Goal: Information Seeking & Learning: Check status

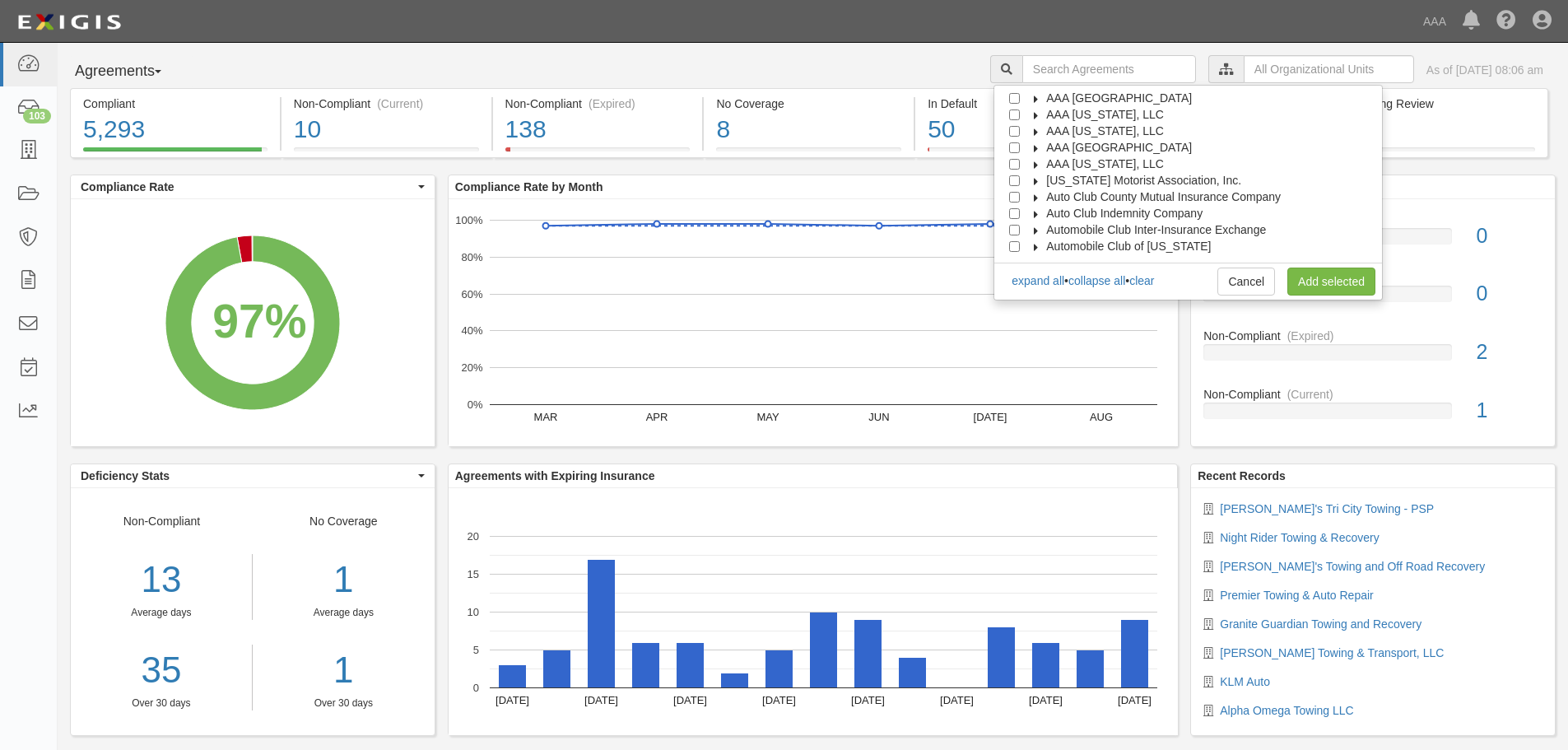
click at [1091, 144] on span "AAA [GEOGRAPHIC_DATA]" at bounding box center [1118, 147] width 145 height 13
click at [1091, 158] on span "Automotive Services" at bounding box center [1113, 164] width 105 height 13
click at [1049, 197] on input "Emergency Roadside Service (ERS)" at bounding box center [1044, 197] width 10 height 10
checkbox input "true"
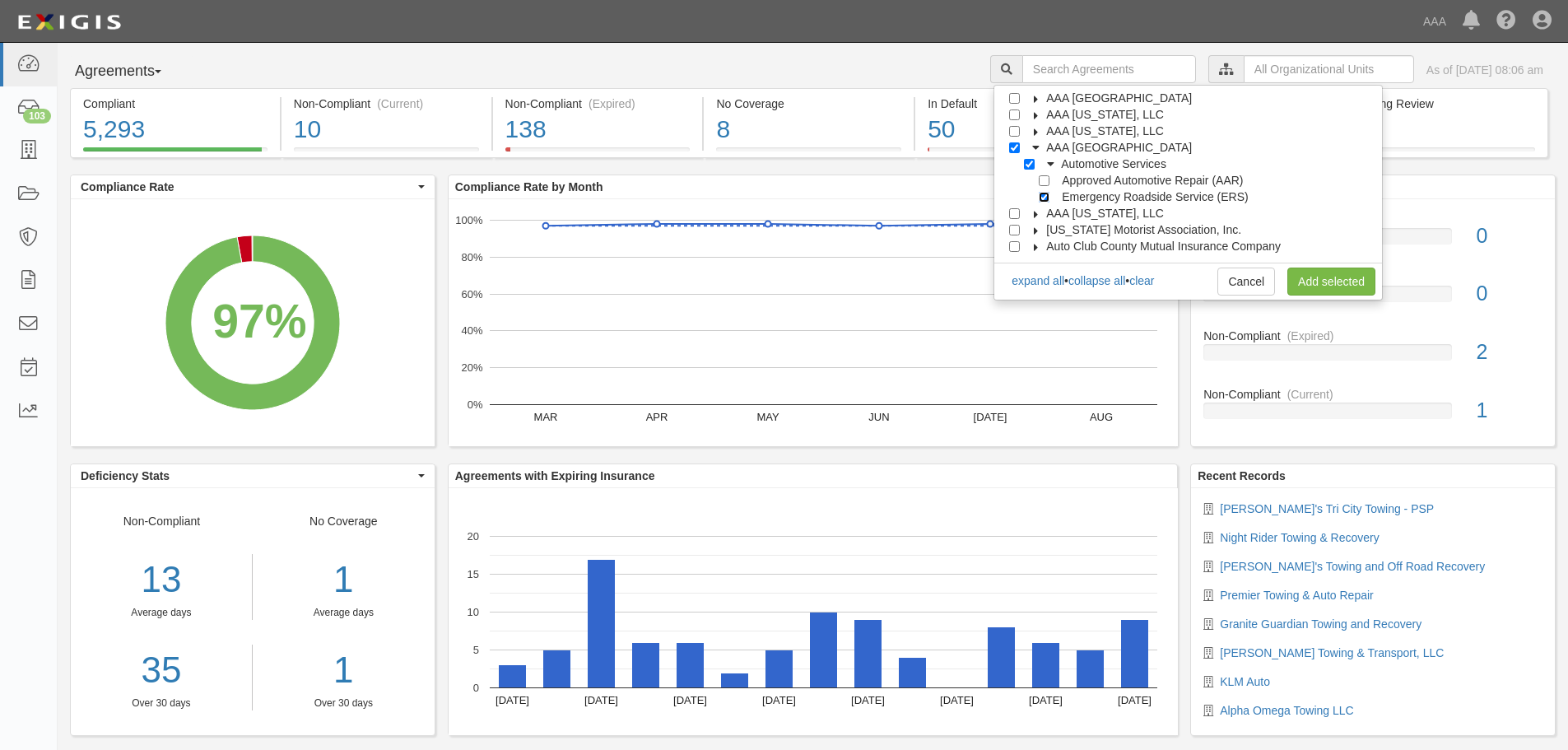
checkbox input "true"
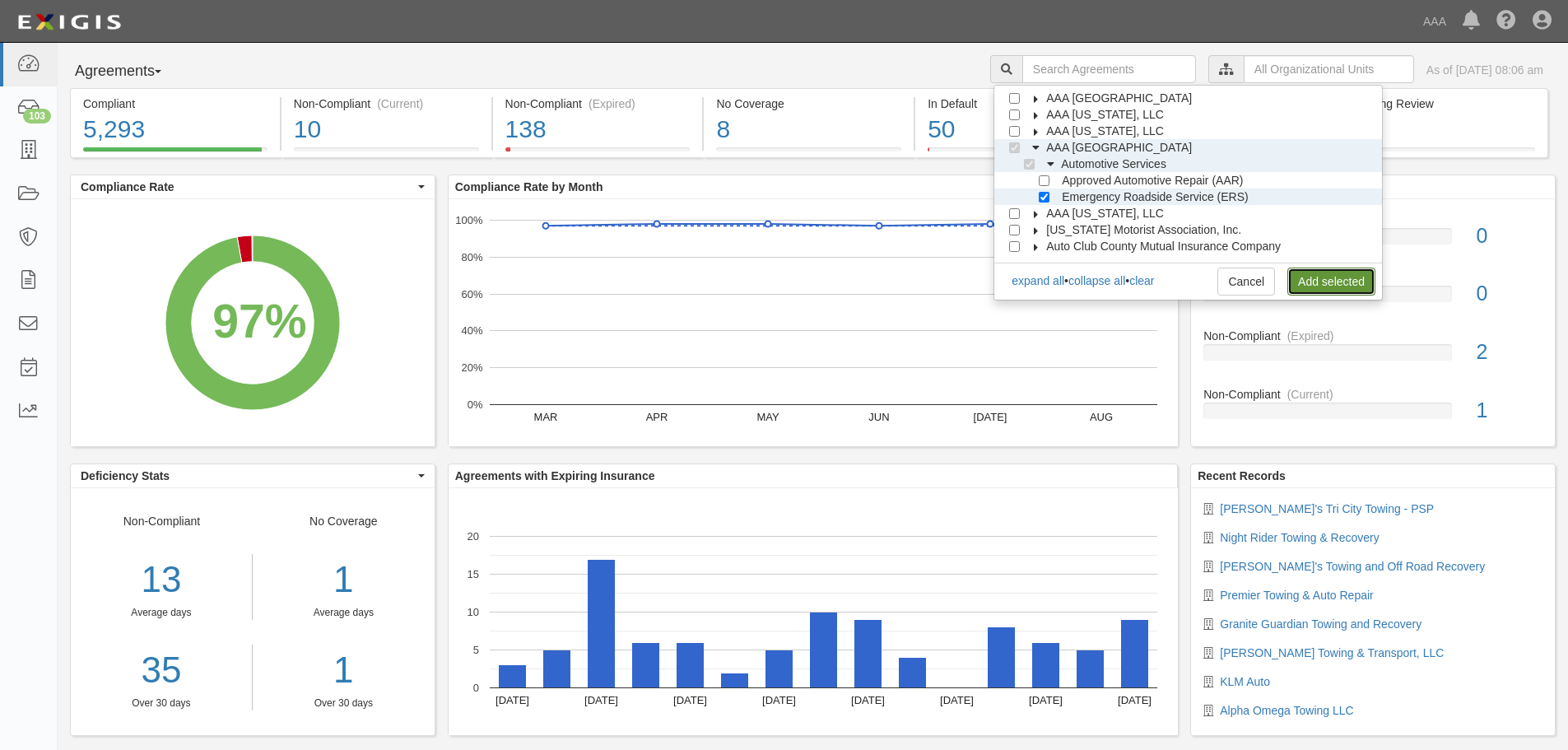
click at [1349, 280] on link "Add selected" at bounding box center [1330, 281] width 88 height 28
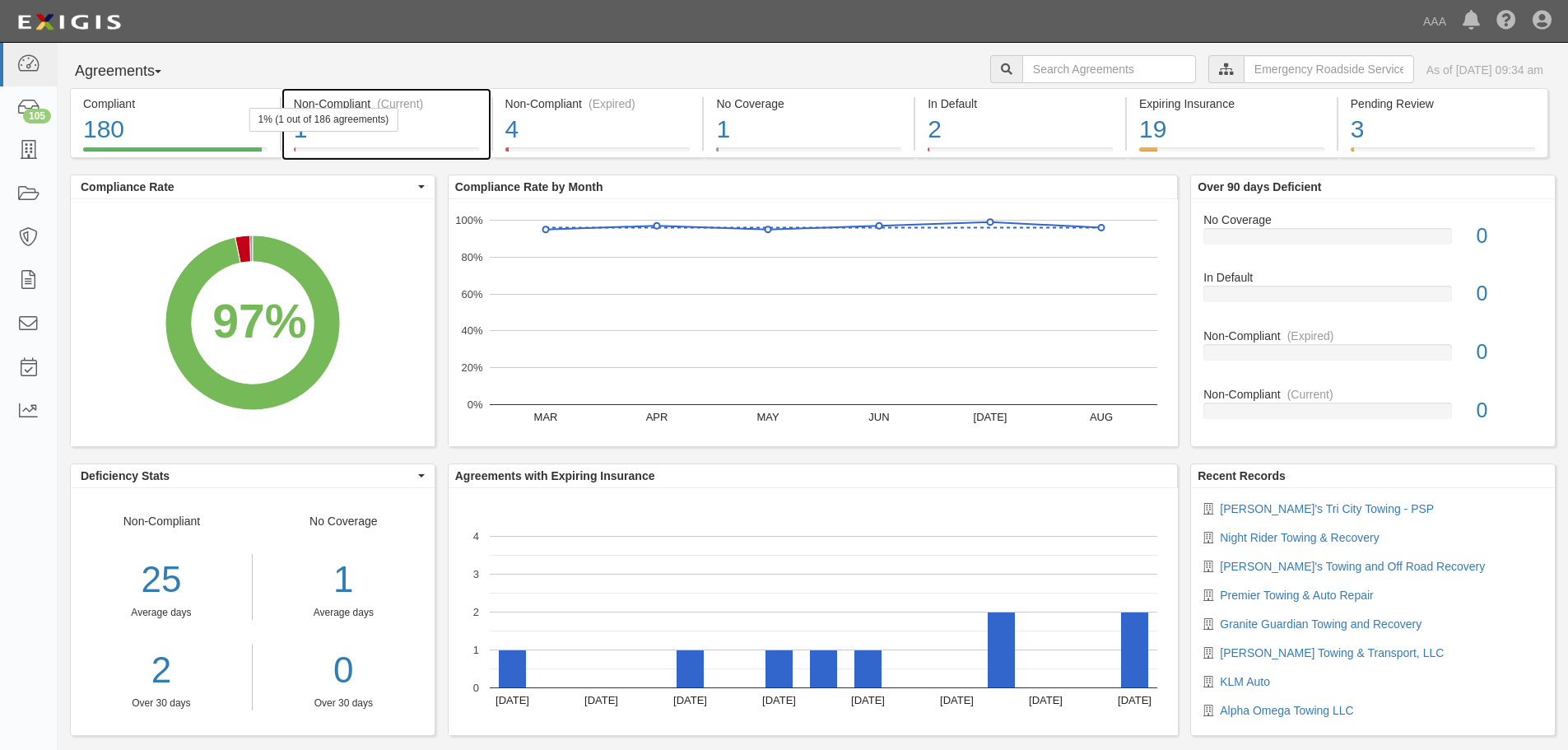
click at [448, 131] on div "1" at bounding box center [386, 130] width 185 height 36
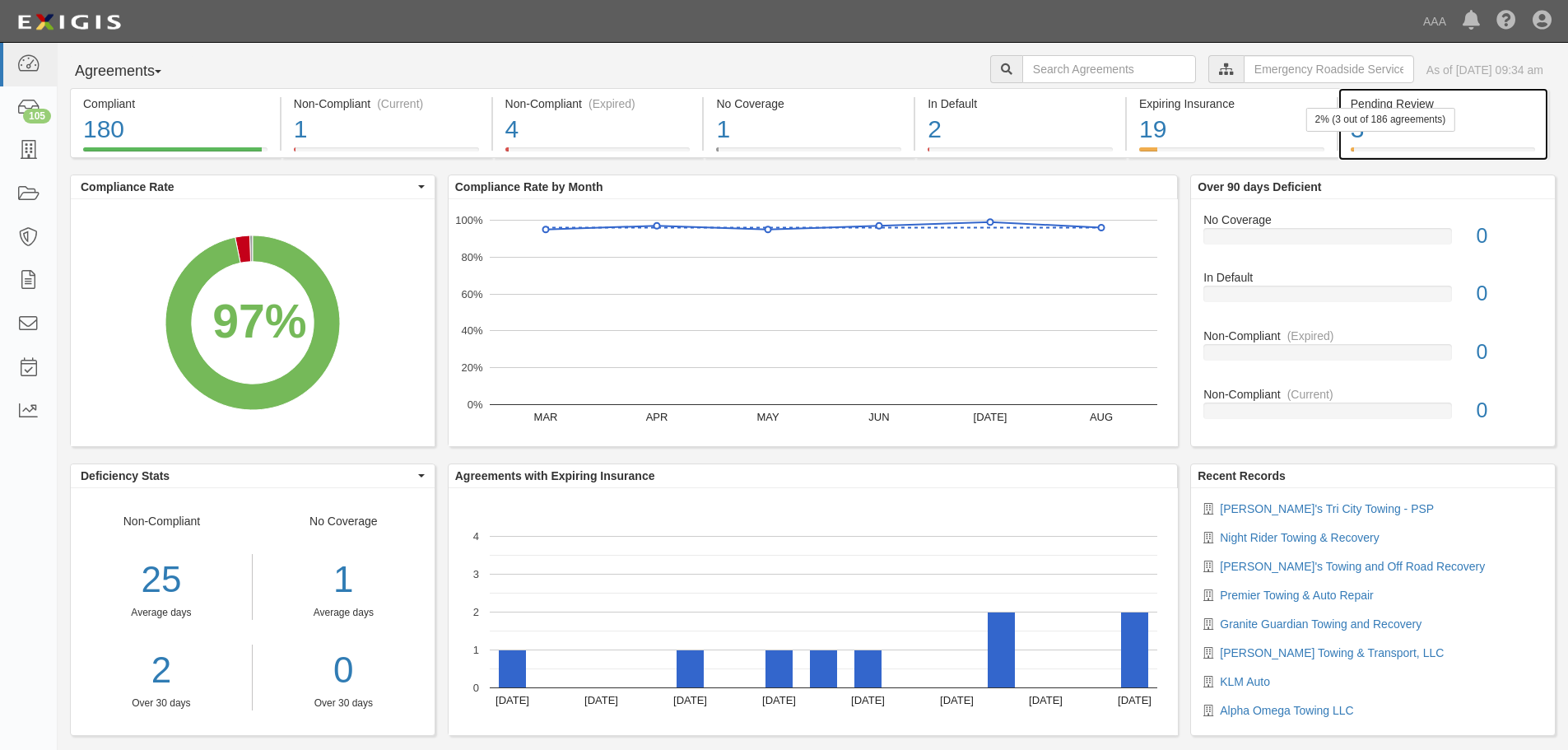
click at [1358, 129] on div "2% (3 out of 186 agreements)" at bounding box center [1380, 119] width 149 height 23
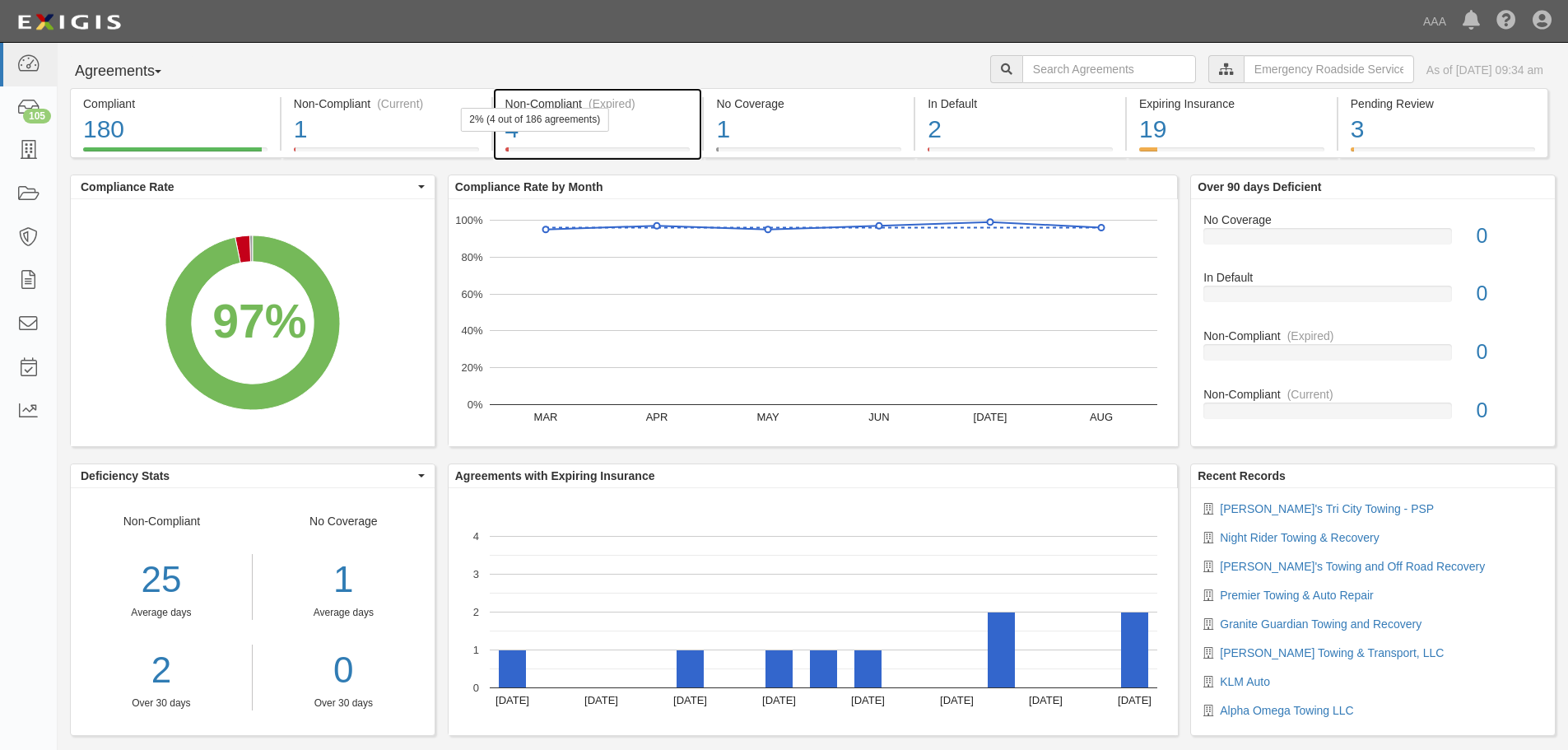
click at [578, 130] on div "2% (4 out of 186 agreements)" at bounding box center [534, 119] width 149 height 23
click at [623, 127] on div "4" at bounding box center [598, 130] width 185 height 36
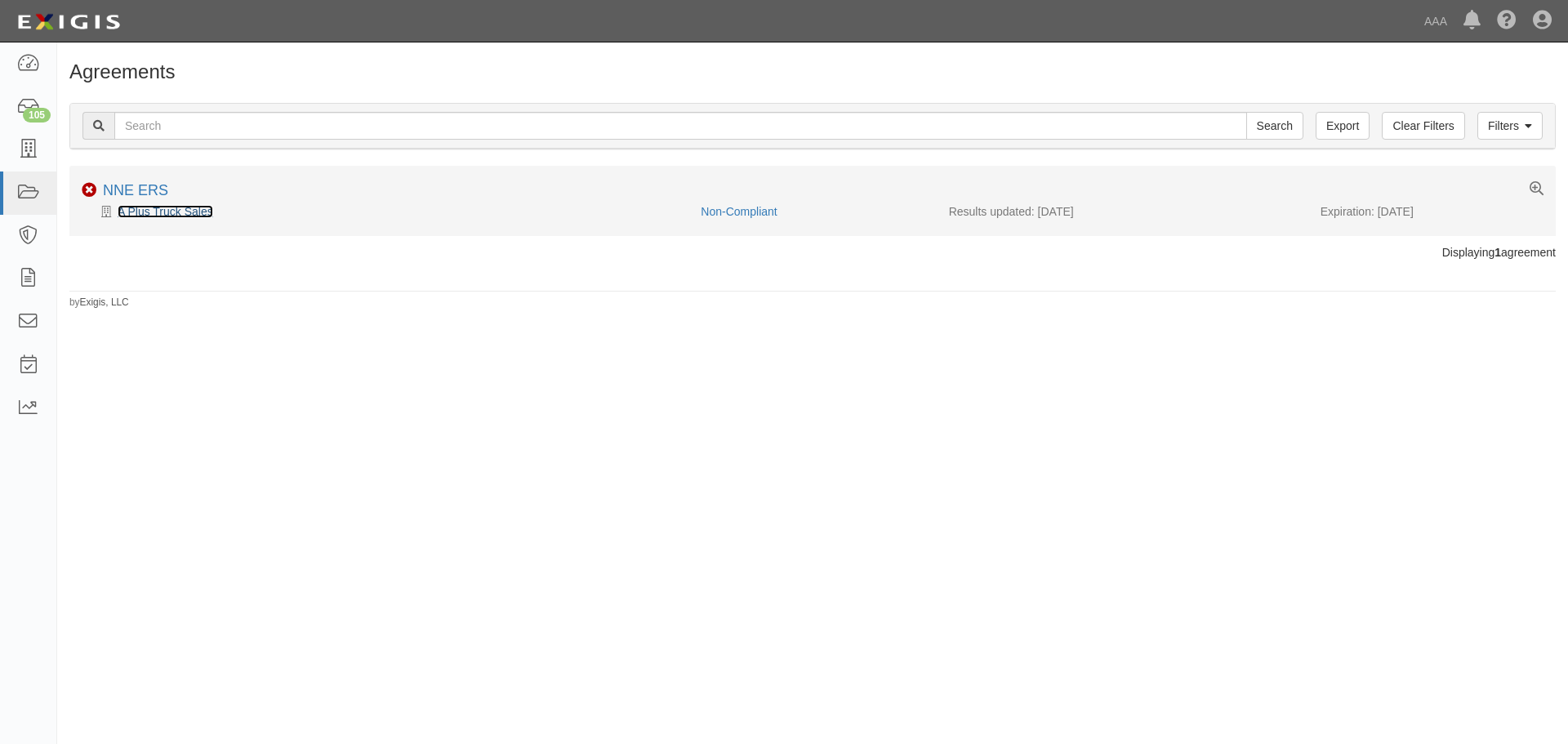
click at [200, 213] on link "A Plus Truck Sales" at bounding box center [165, 211] width 96 height 13
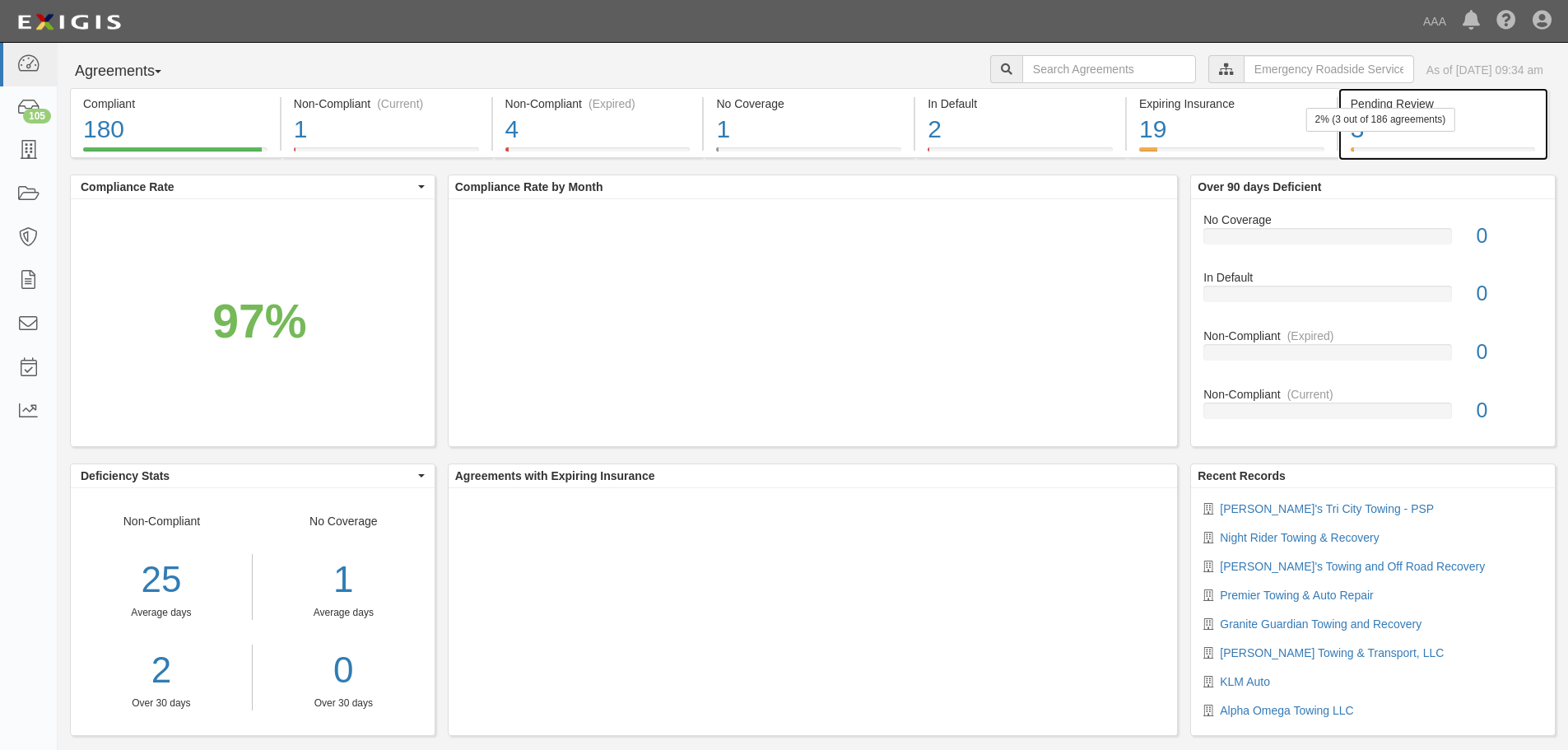
click at [1417, 129] on div "2% (3 out of 186 agreements)" at bounding box center [1380, 119] width 149 height 23
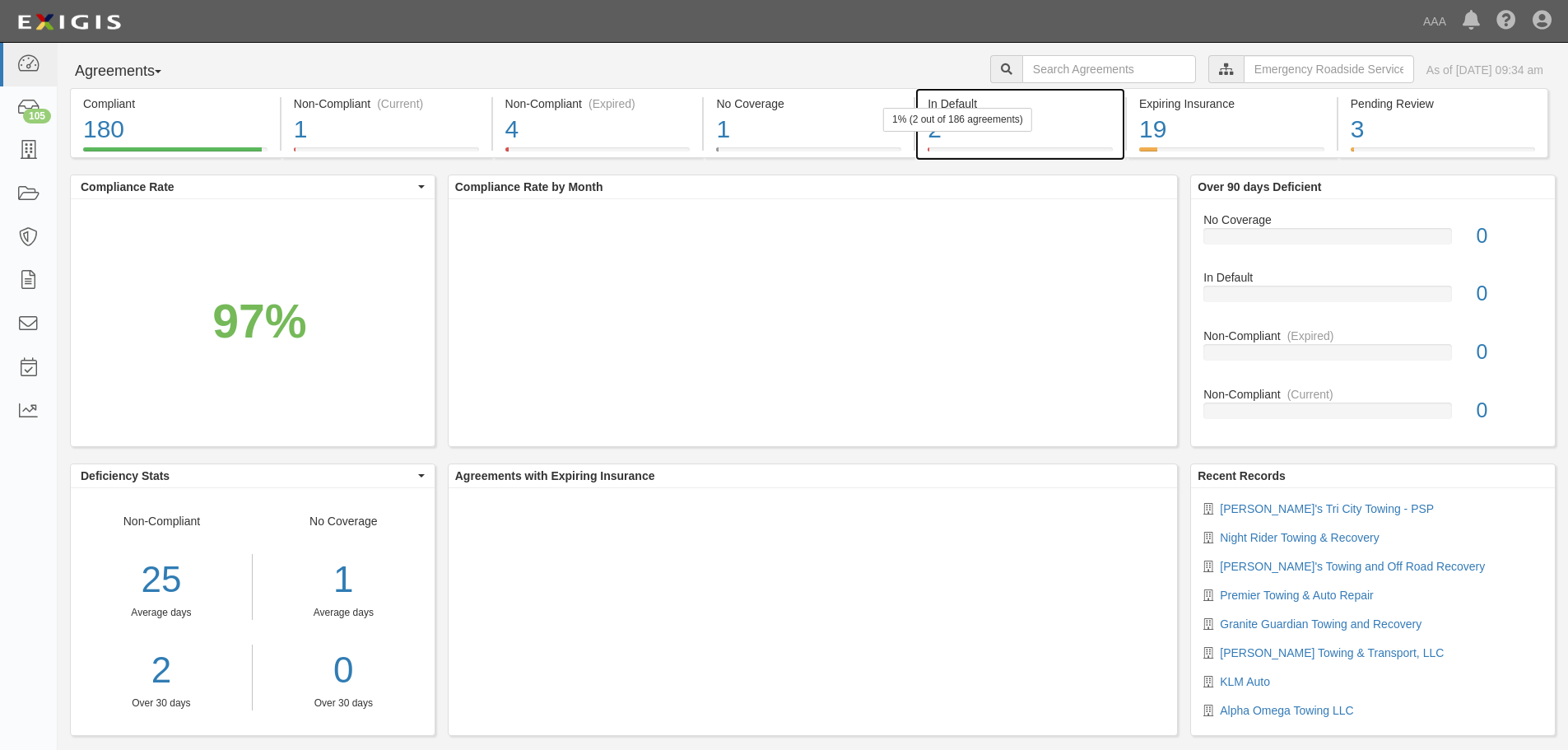
click at [1096, 105] on div "In Default" at bounding box center [1020, 104] width 185 height 17
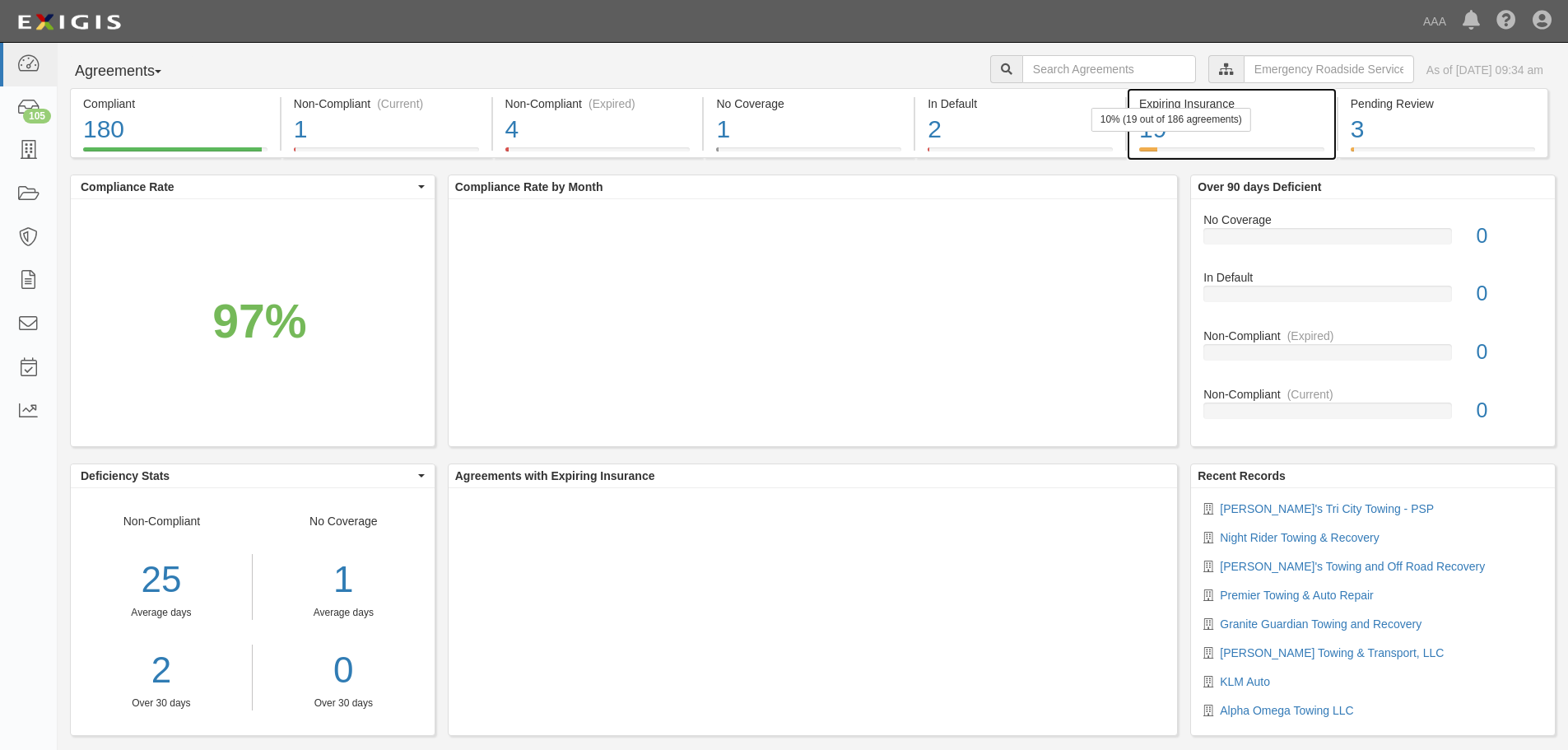
click at [1258, 123] on div "19" at bounding box center [1231, 130] width 185 height 36
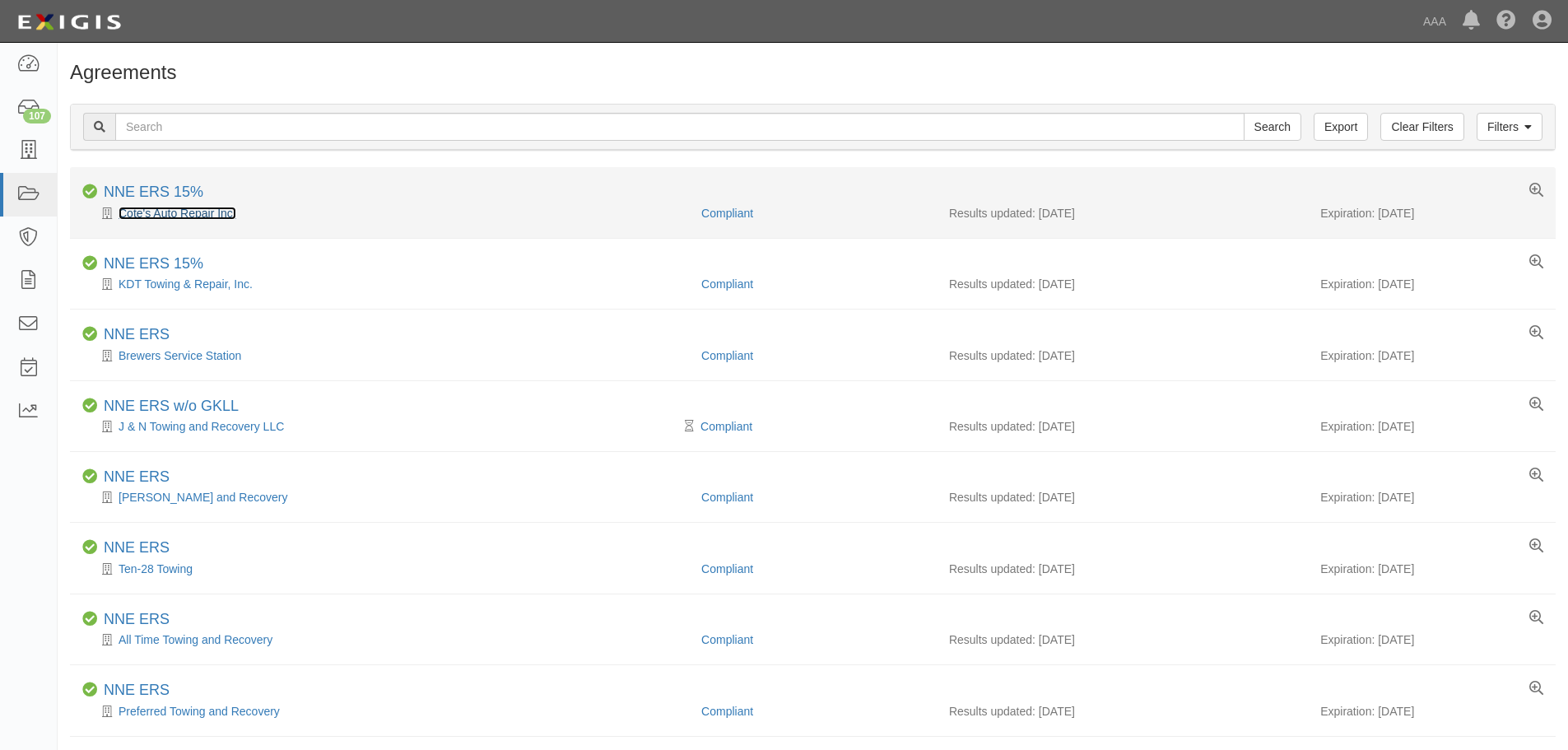
click at [168, 214] on link "Cote's Auto Repair Inc." at bounding box center [177, 212] width 117 height 13
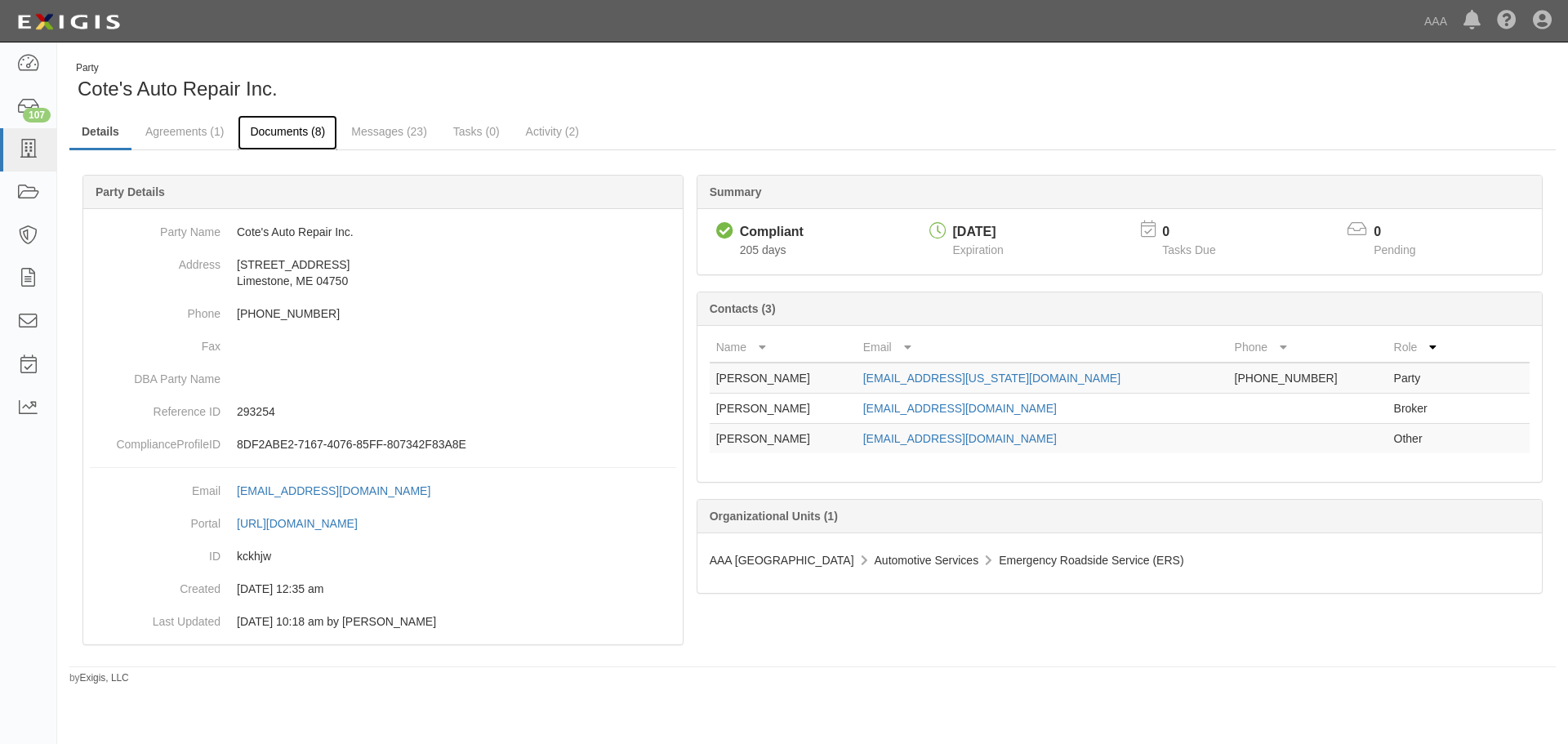
click at [294, 137] on link "Documents (8)" at bounding box center [287, 132] width 99 height 35
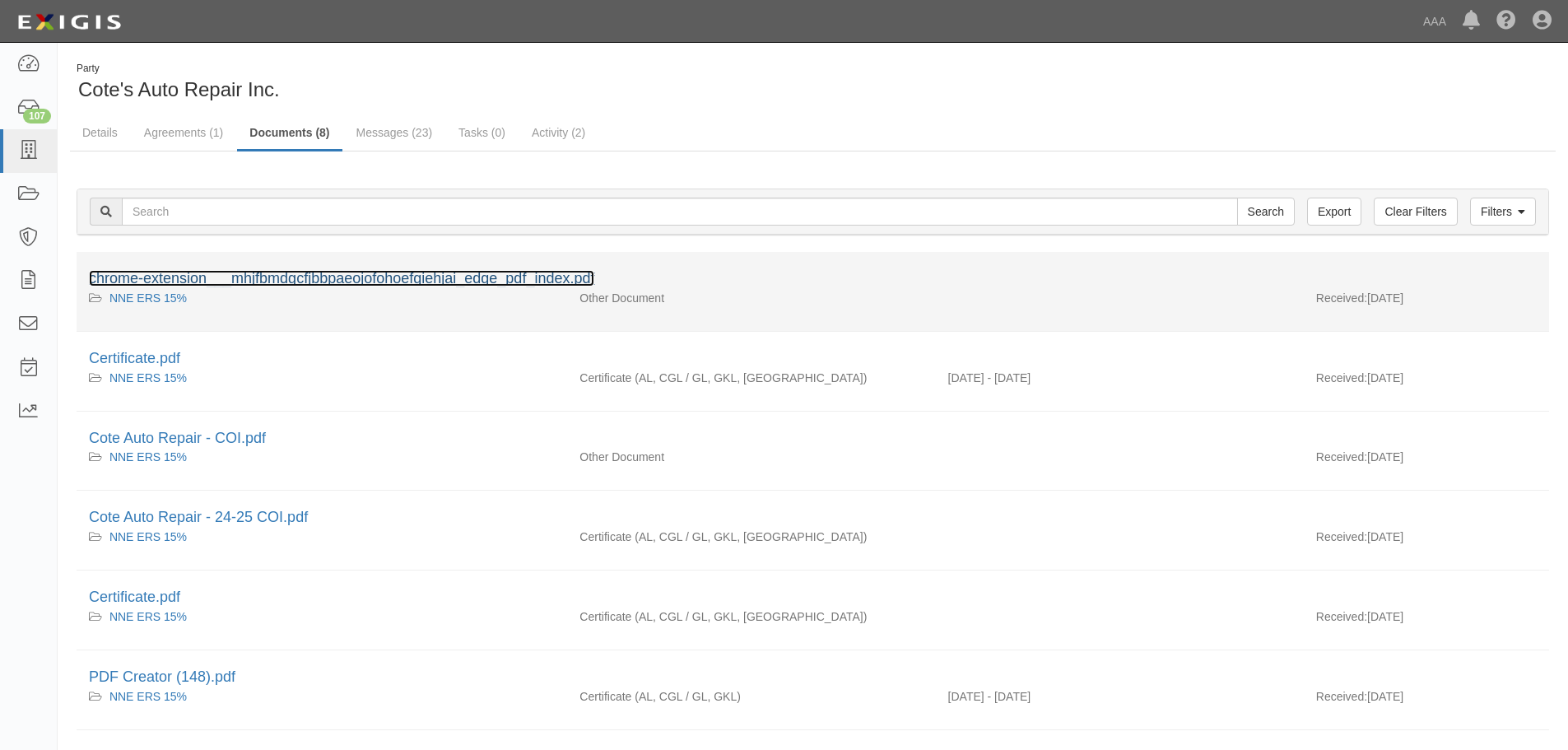
click at [314, 273] on link "chrome-extension___mhjfbmdgcfjbbpaeojofohoefgiehjai_edge_pdf_index.pdf" at bounding box center [341, 278] width 506 height 17
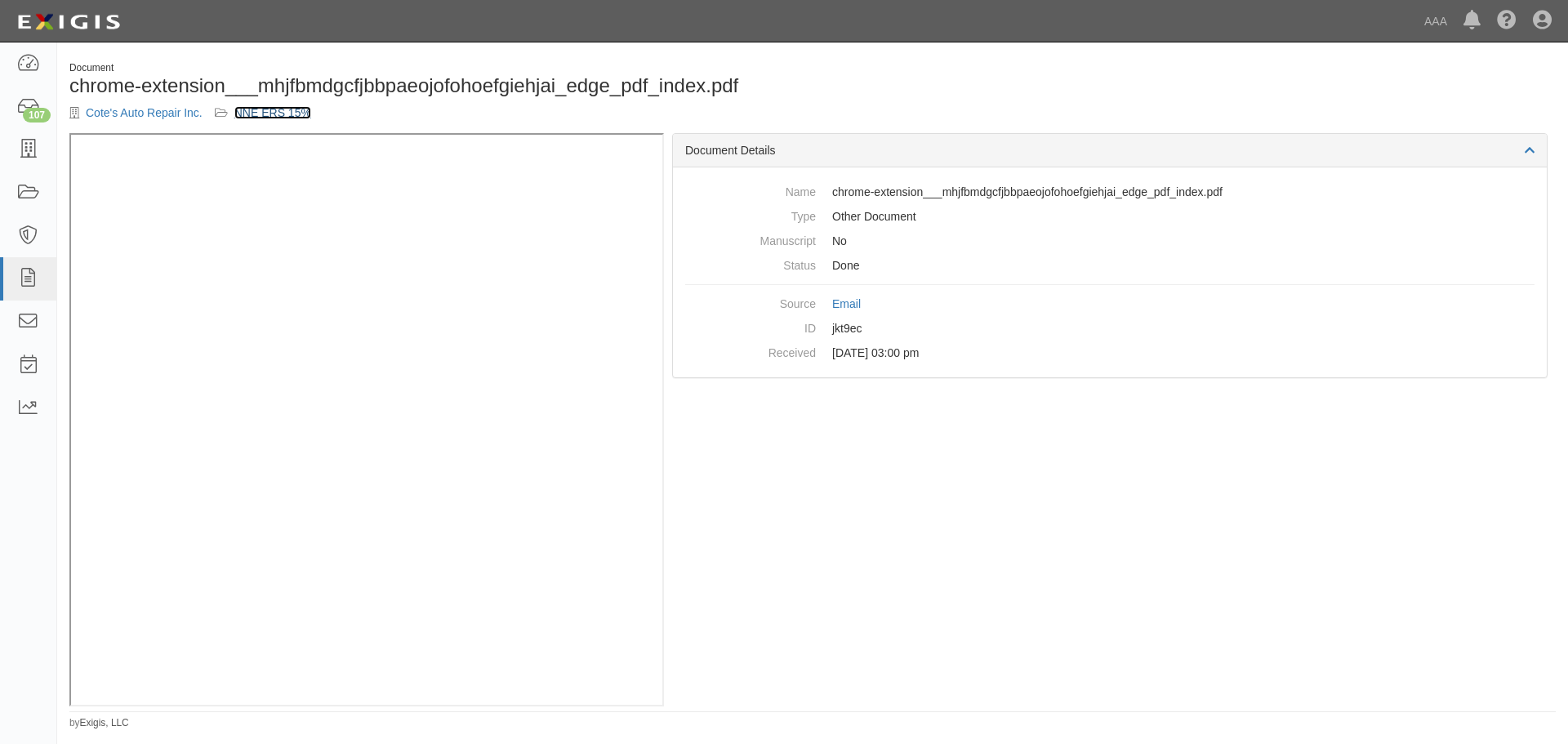
click at [245, 108] on link "NNE ERS 15%" at bounding box center [272, 112] width 77 height 13
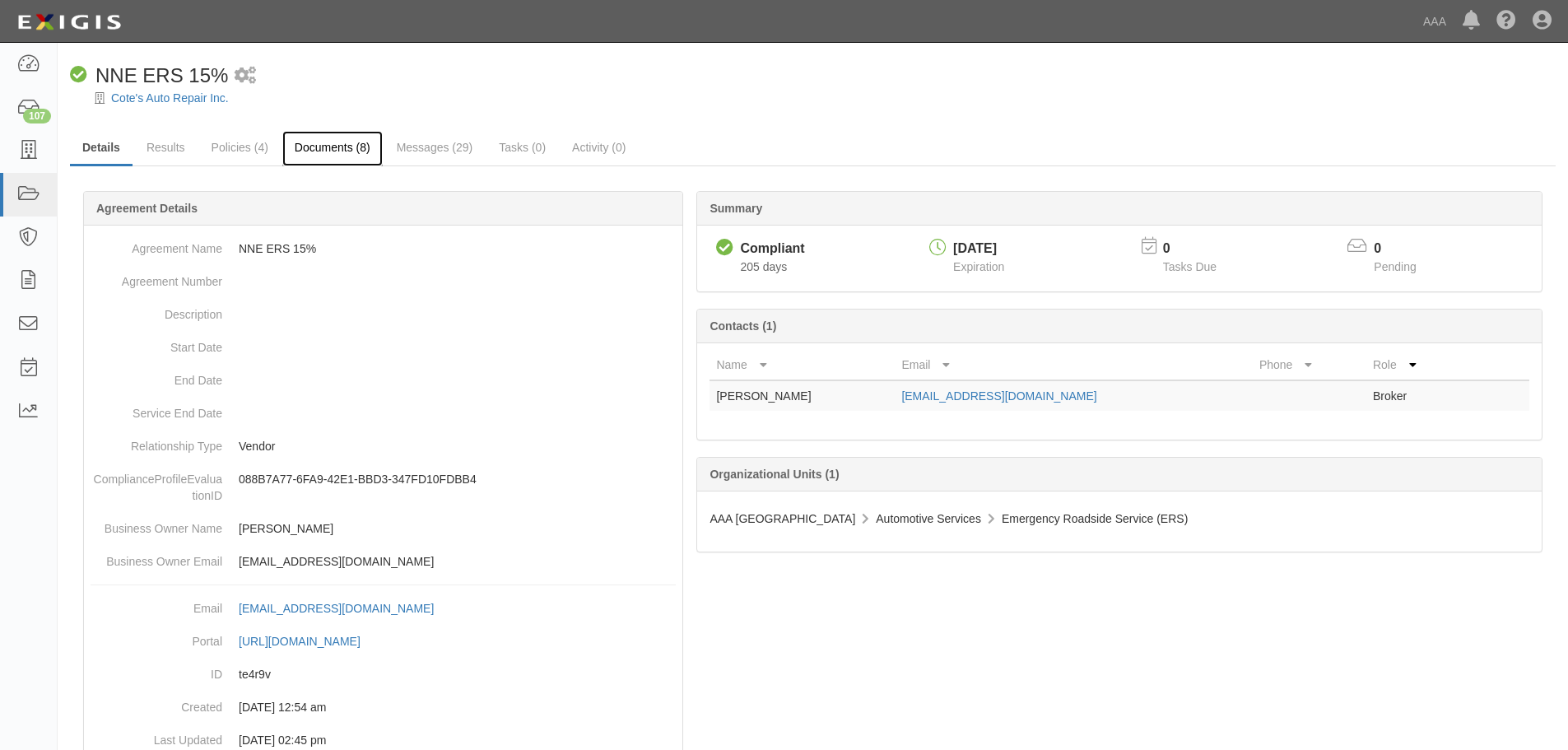
click at [353, 155] on link "Documents (8)" at bounding box center [332, 148] width 100 height 36
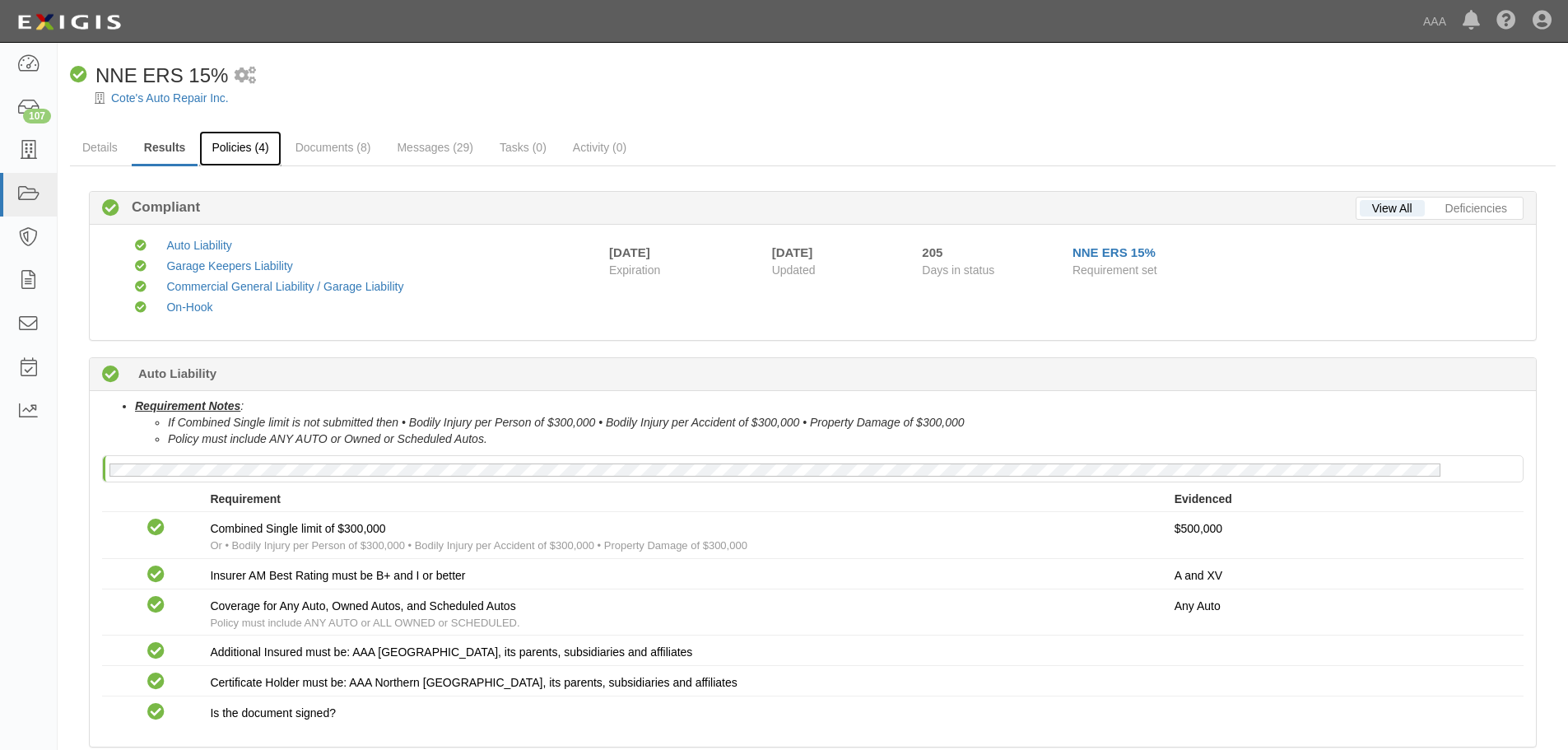
click at [258, 158] on link "Policies (4)" at bounding box center [240, 148] width 82 height 36
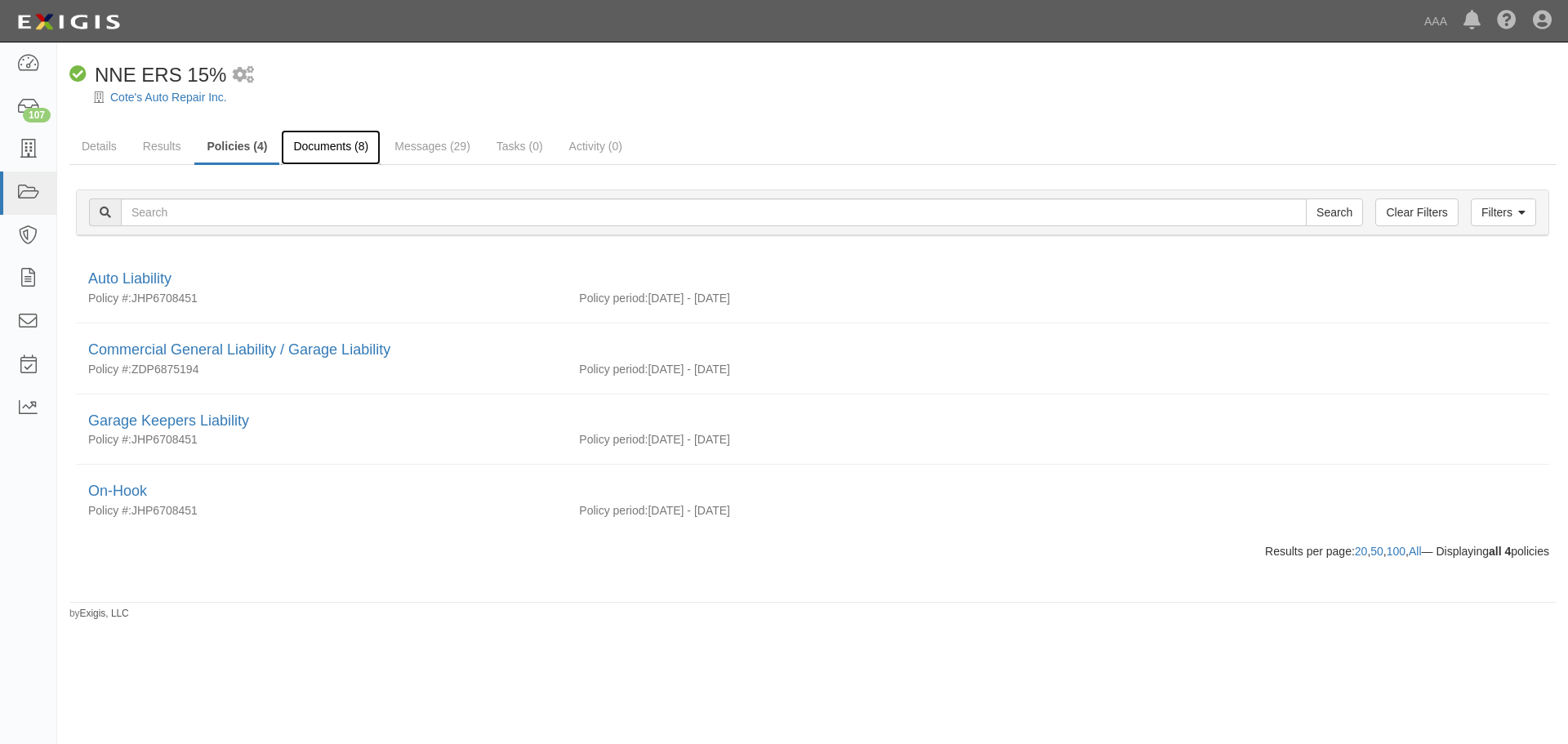
click at [345, 148] on link "Documents (8)" at bounding box center [330, 147] width 99 height 35
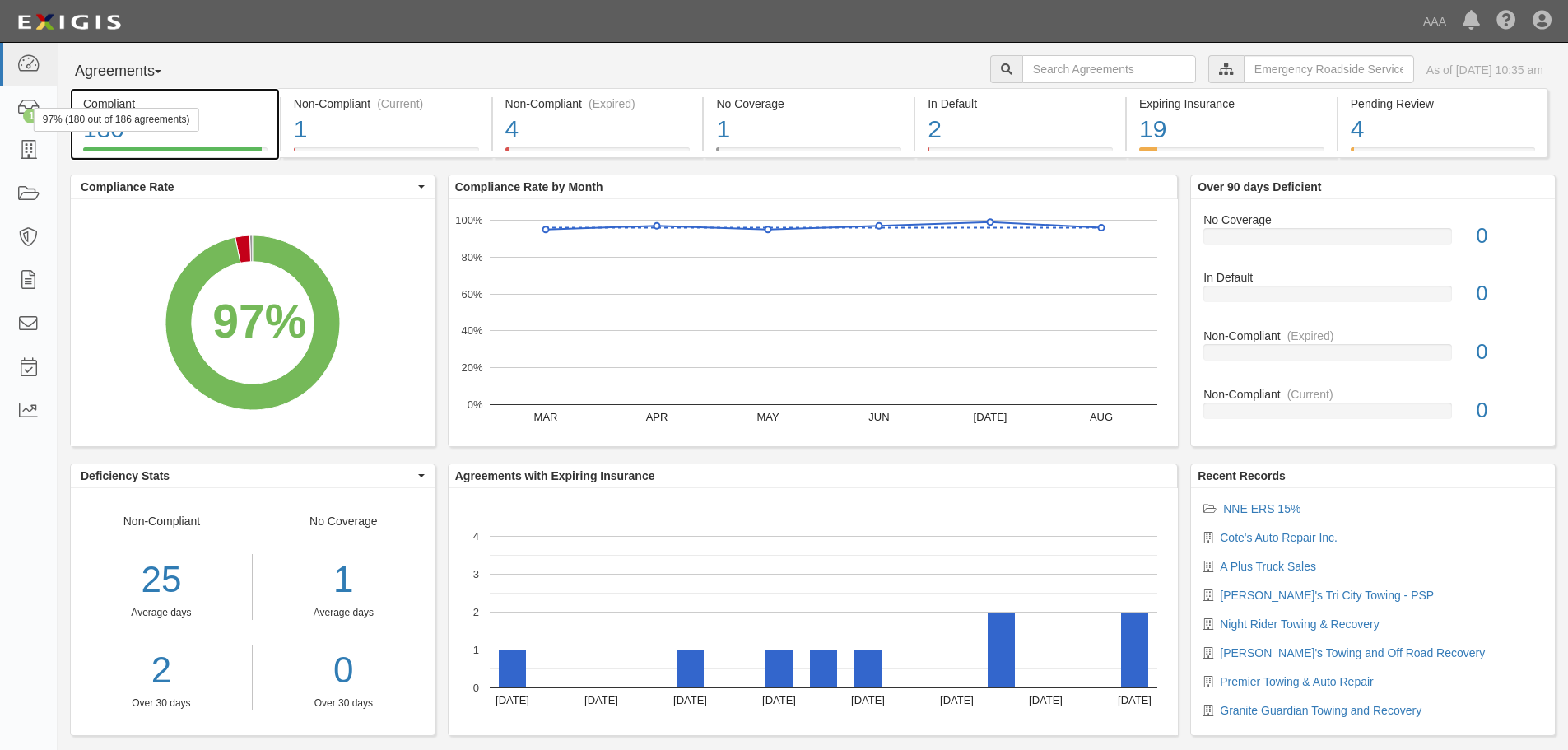
click at [171, 108] on div "97% (180 out of 186 agreements)" at bounding box center [117, 119] width 165 height 23
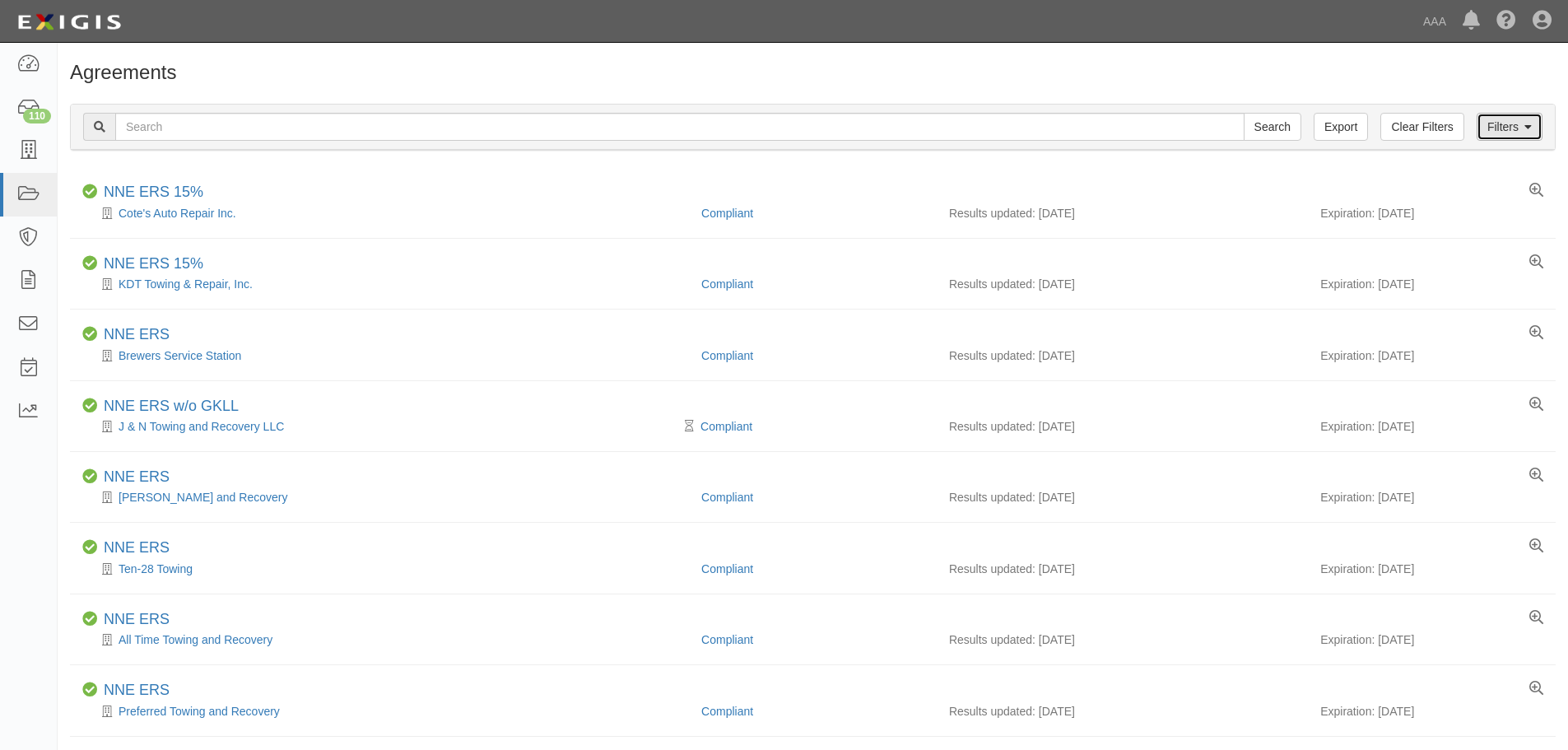
click at [1490, 126] on link "Filters" at bounding box center [1510, 127] width 66 height 28
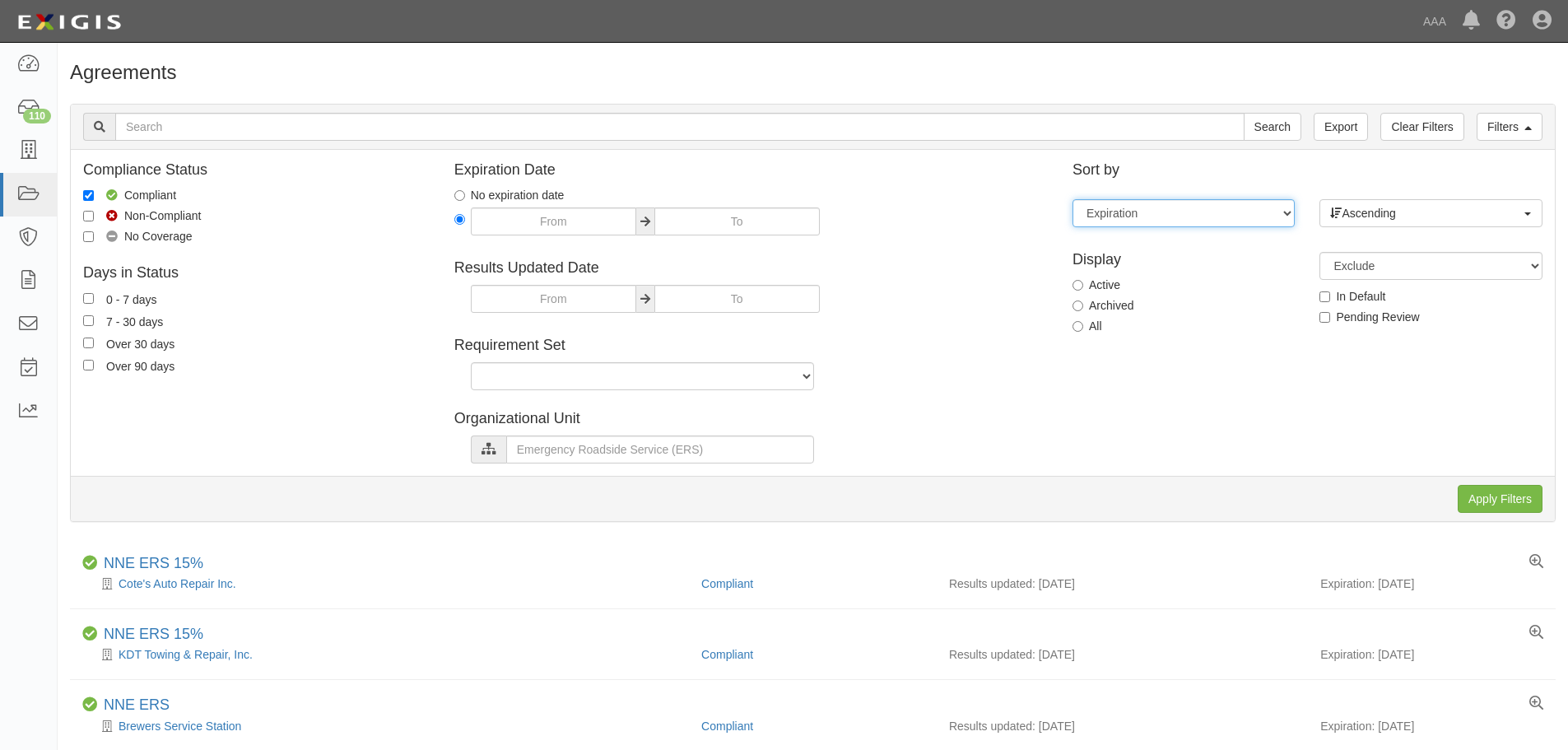
click at [1223, 211] on select "Expiration End date Name Results updated" at bounding box center [1183, 213] width 222 height 28
select select "name"
click at [1072, 199] on select "Expiration End date Name Results updated" at bounding box center [1183, 213] width 222 height 28
click at [1348, 218] on span "Ascending" at bounding box center [1425, 213] width 190 height 17
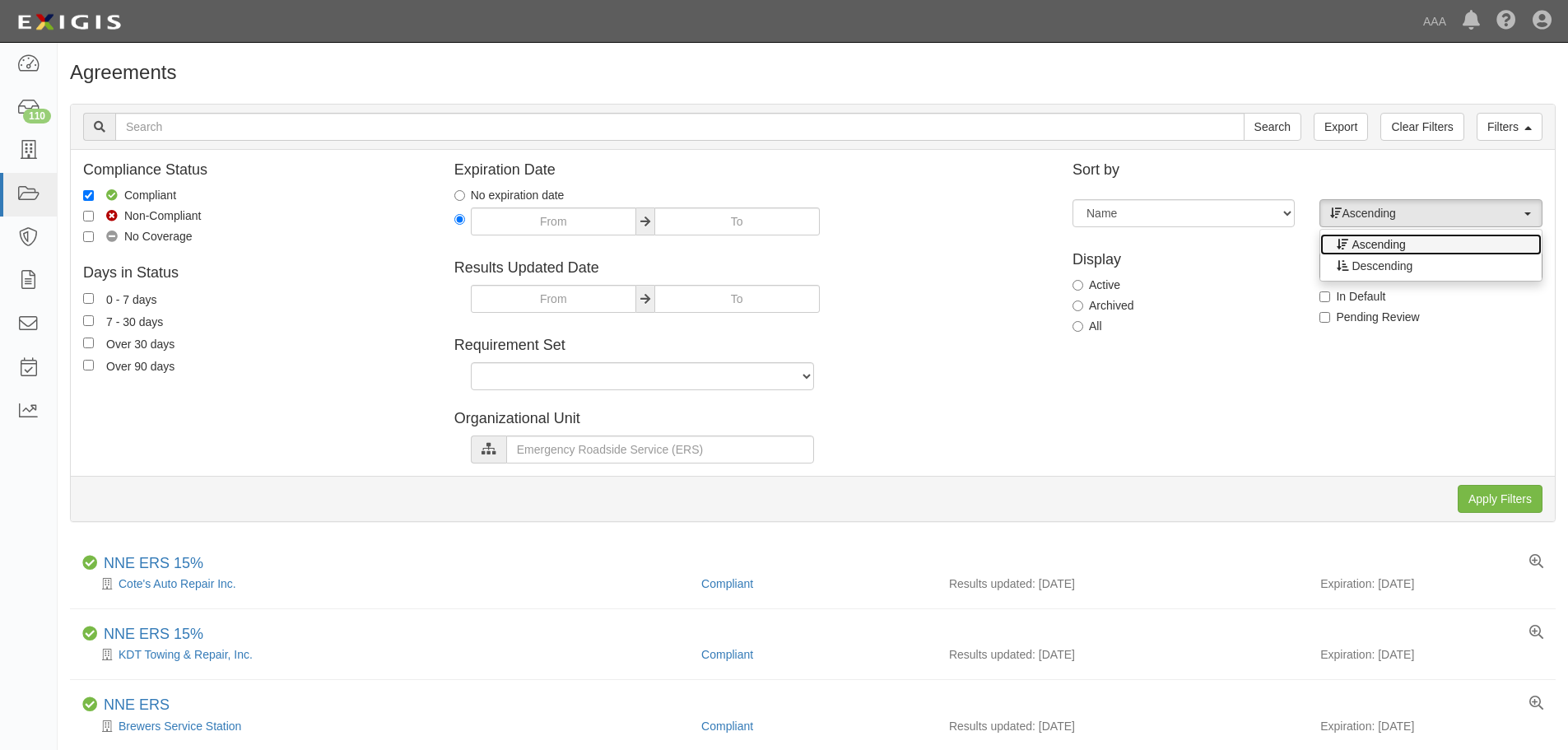
click at [1373, 241] on span "Ascending" at bounding box center [1377, 244] width 53 height 17
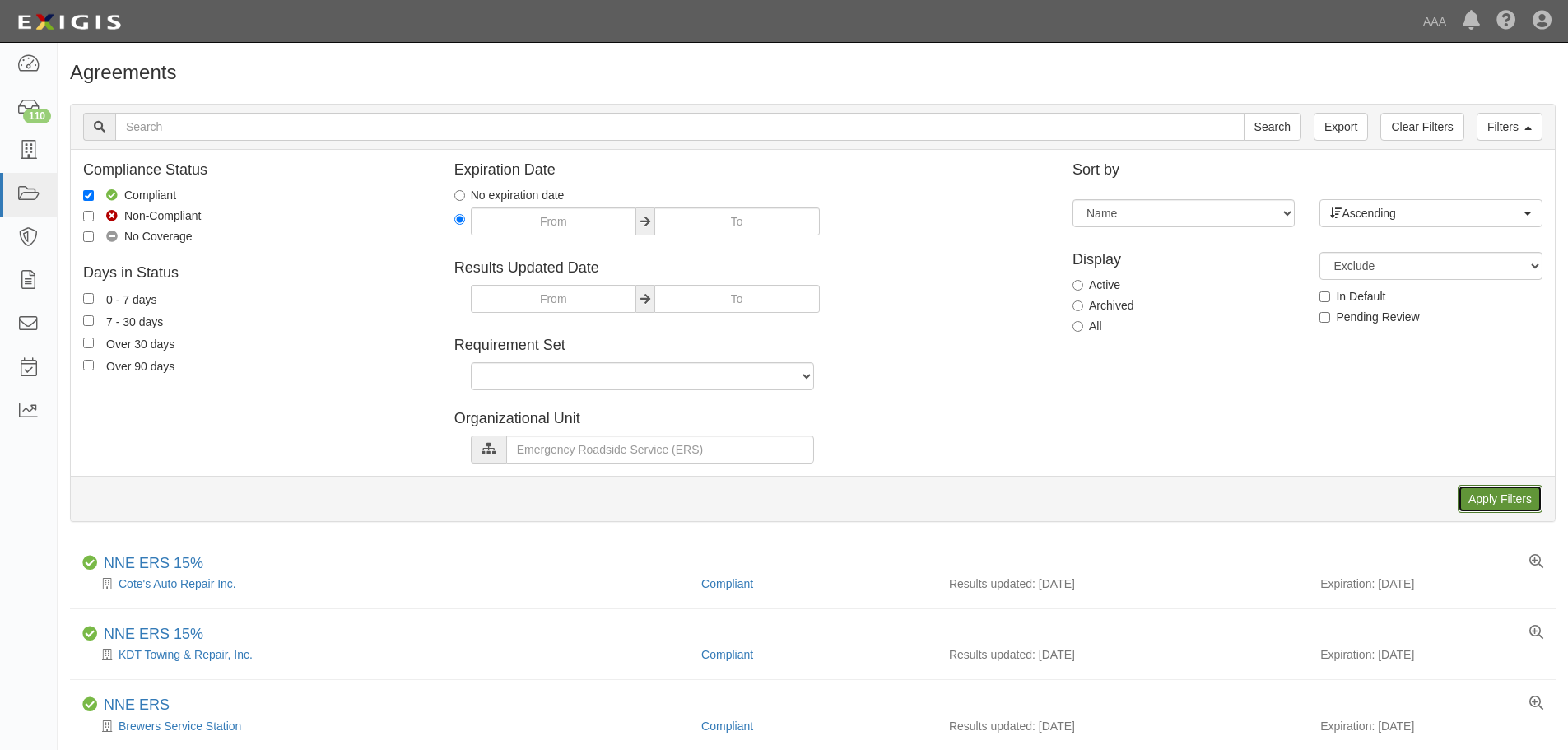
click at [1491, 493] on input "Apply Filters" at bounding box center [1499, 499] width 84 height 28
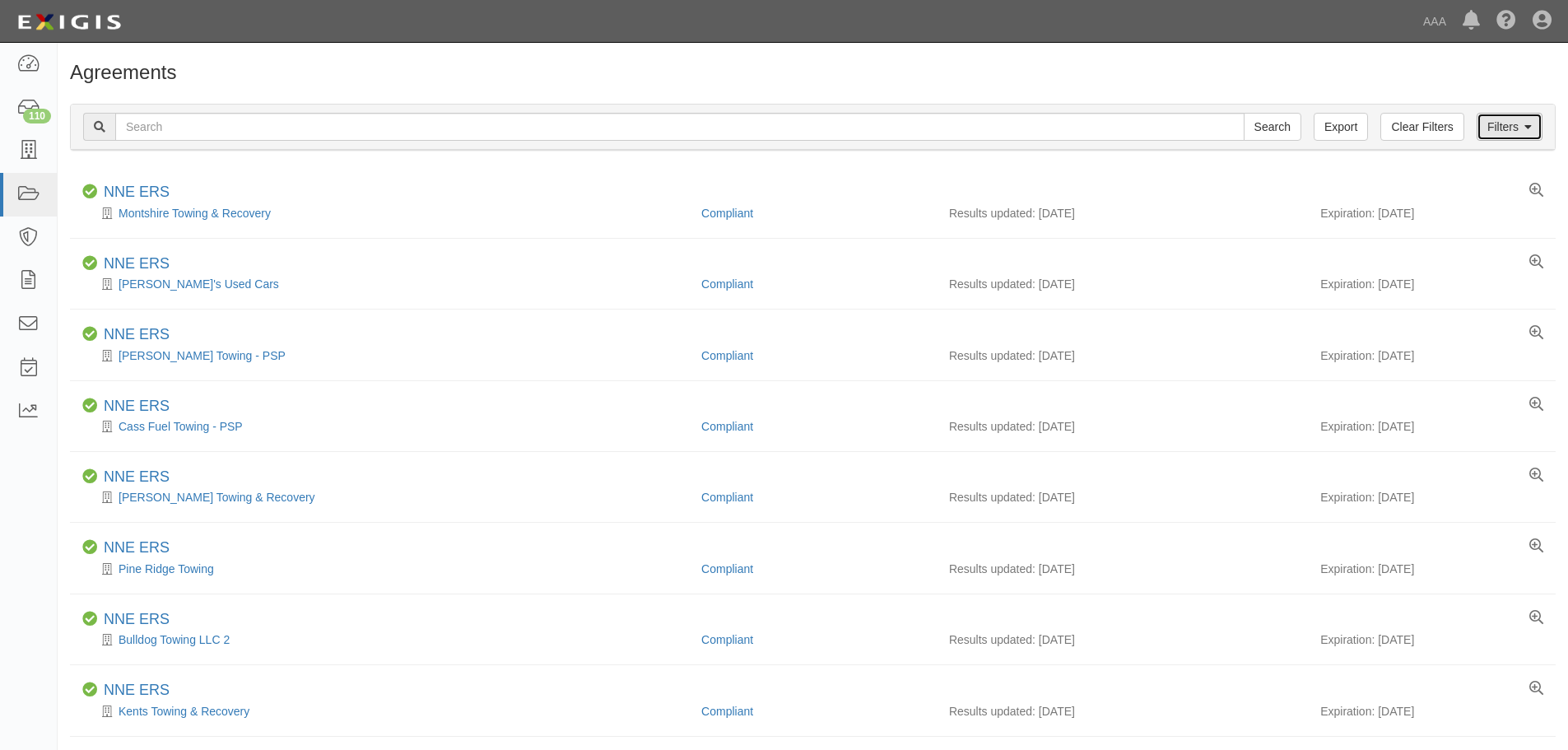
click at [1492, 136] on link "Filters" at bounding box center [1510, 127] width 66 height 28
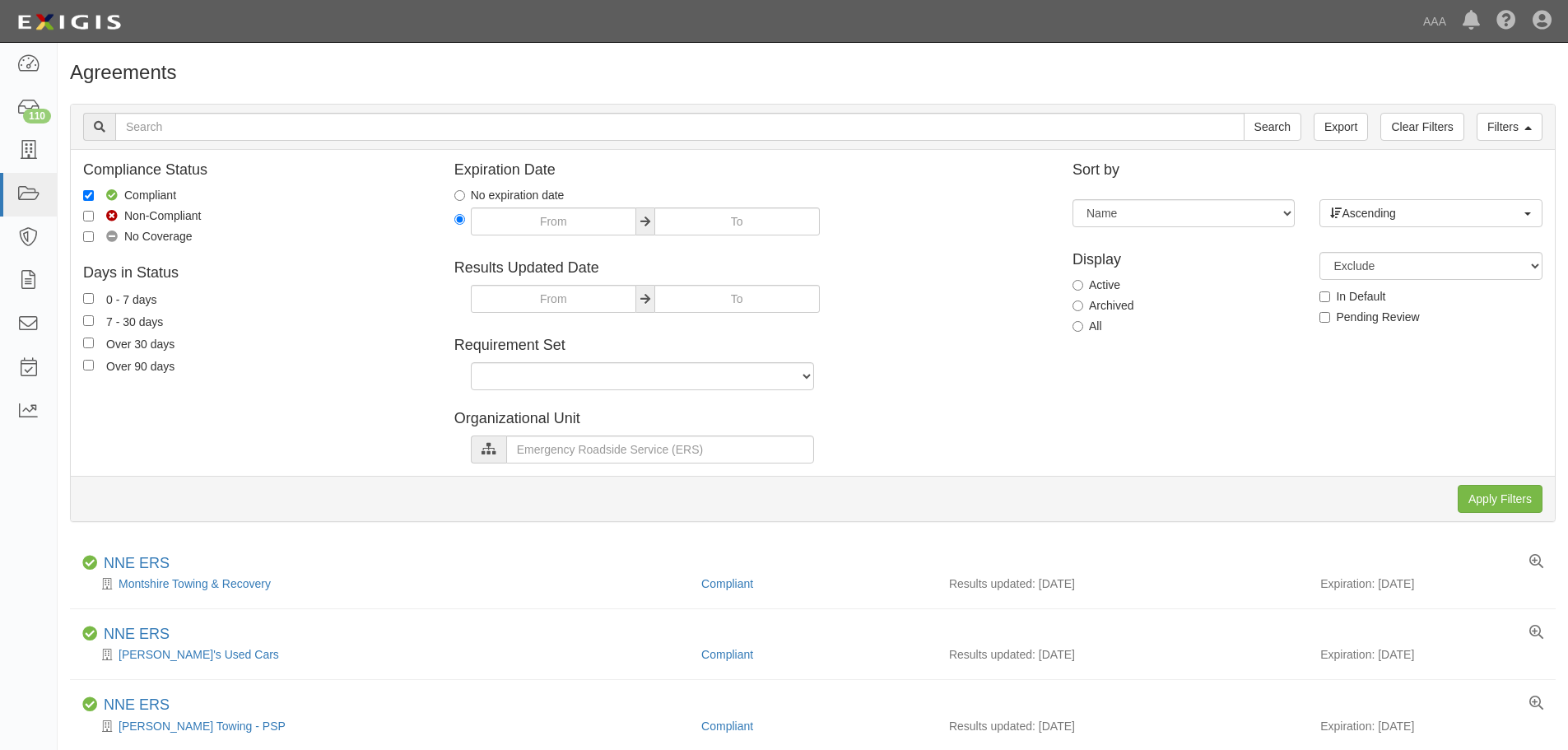
click at [1085, 327] on label "All" at bounding box center [1087, 325] width 30 height 17
click at [1083, 327] on input "All" at bounding box center [1077, 326] width 10 height 10
radio input "true"
click at [1487, 498] on input "Apply Filters" at bounding box center [1499, 499] width 84 height 28
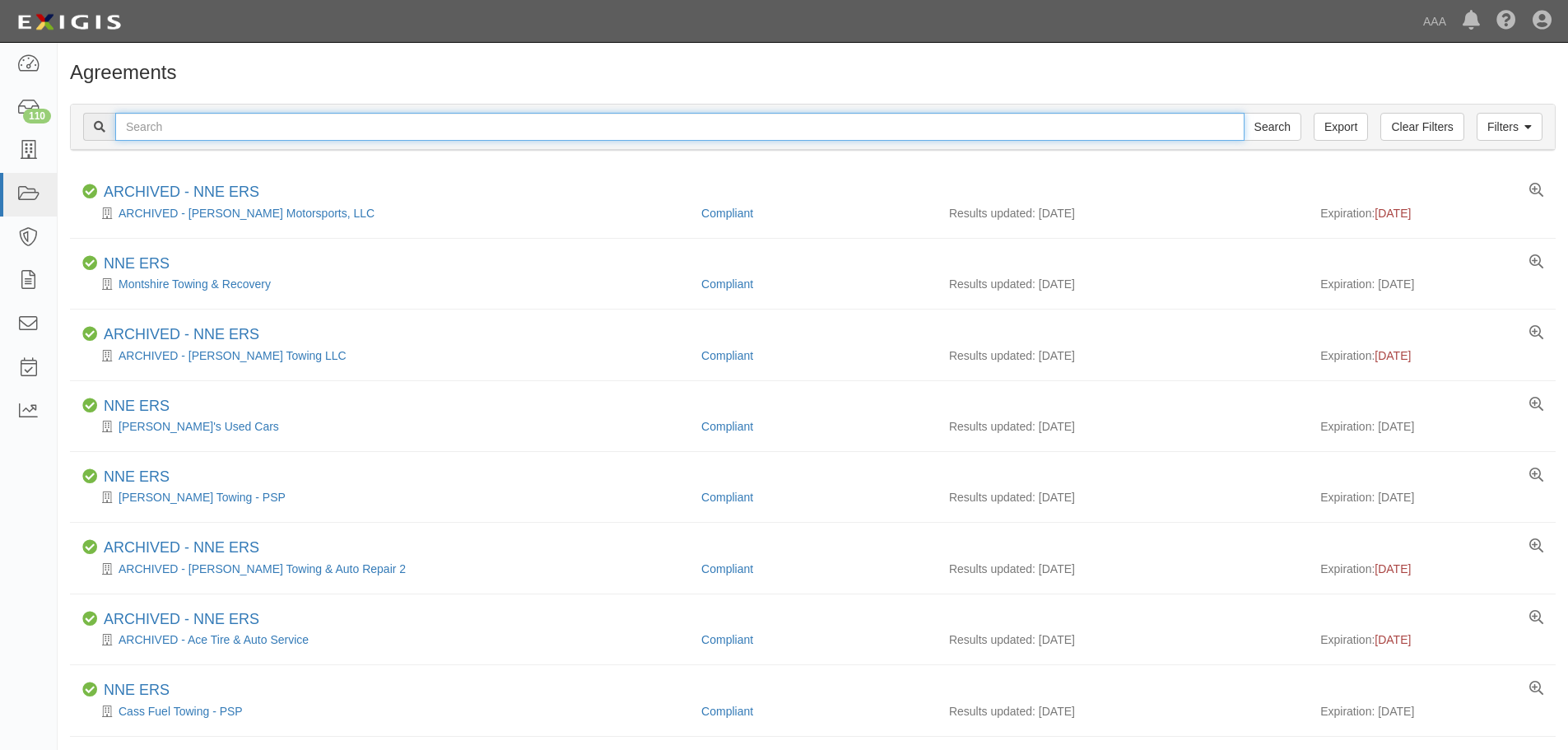
click at [194, 137] on input "text" at bounding box center [680, 127] width 1129 height 28
type input "aLL sTATE tOWING"
click at [1243, 113] on input "Search" at bounding box center [1272, 127] width 57 height 28
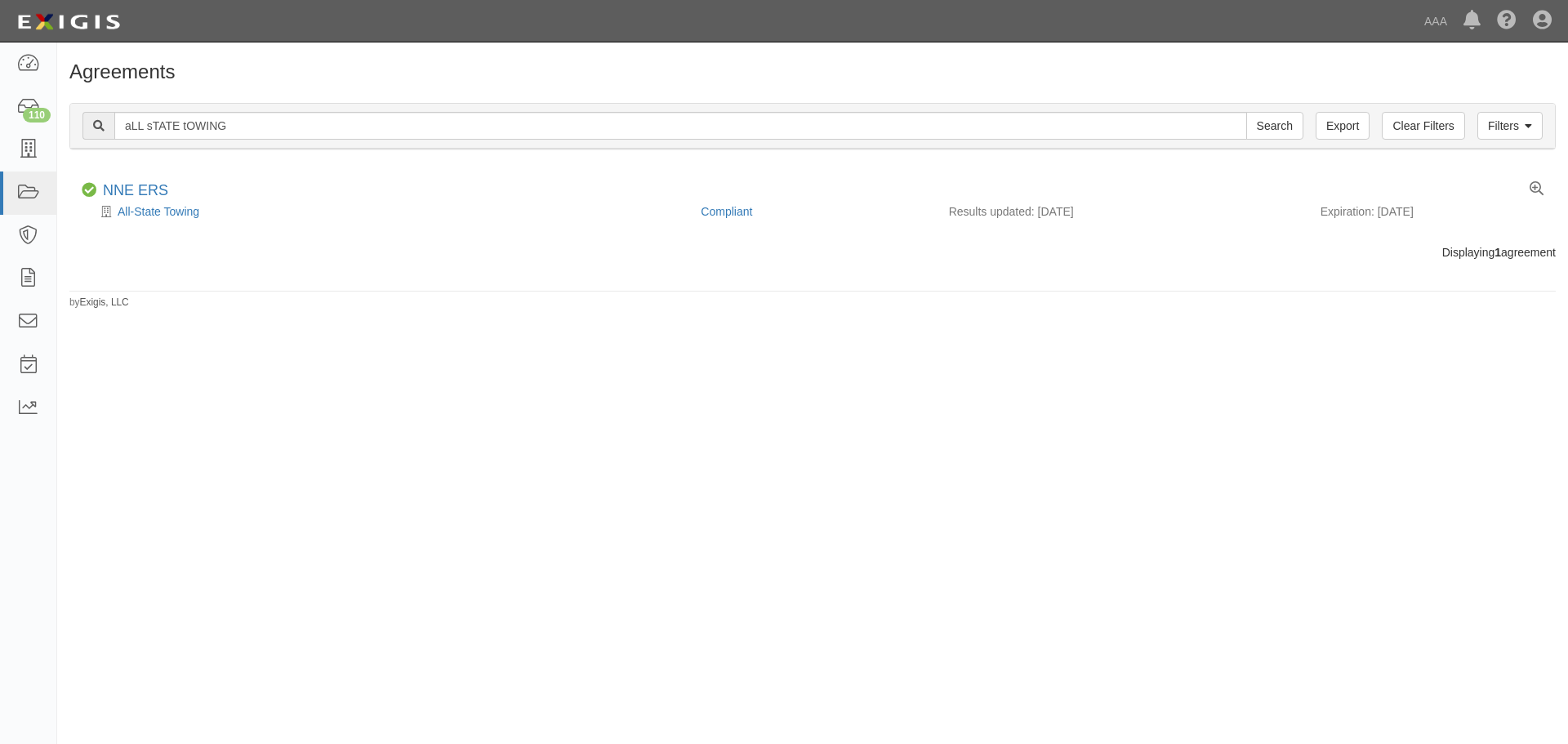
drag, startPoint x: 274, startPoint y: 110, endPoint x: 159, endPoint y: 122, distance: 115.6
click at [159, 122] on div "Filters Clear Filters Export aLL sTATE tOWING Search Filters" at bounding box center [812, 126] width 1485 height 45
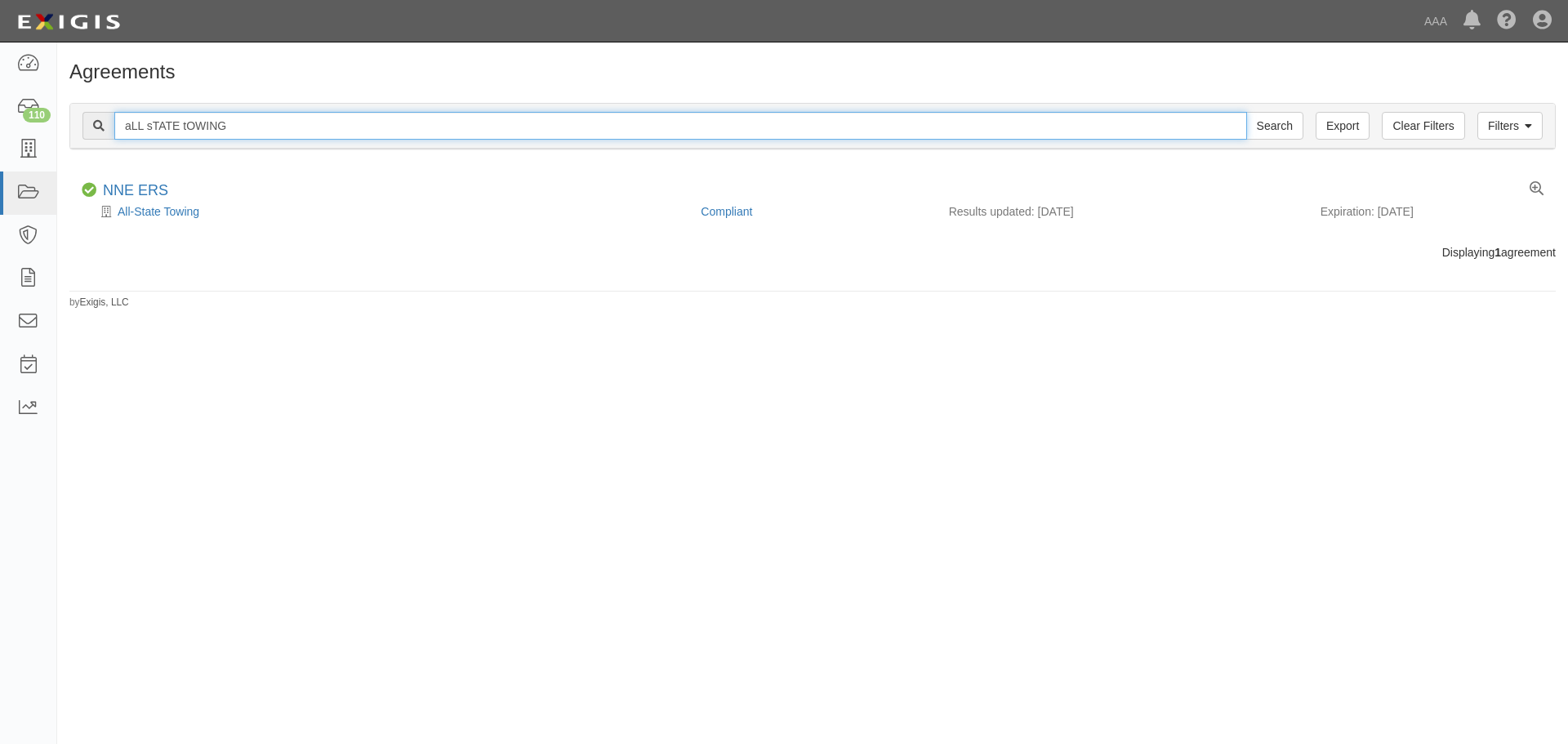
drag, startPoint x: 234, startPoint y: 126, endPoint x: 78, endPoint y: 130, distance: 156.1
click at [78, 130] on div "Filters Clear Filters Export aLL sTATE tOWING Search Filters" at bounding box center [812, 126] width 1485 height 45
type input "J & M"
click at [1246, 112] on input "Search" at bounding box center [1274, 126] width 57 height 28
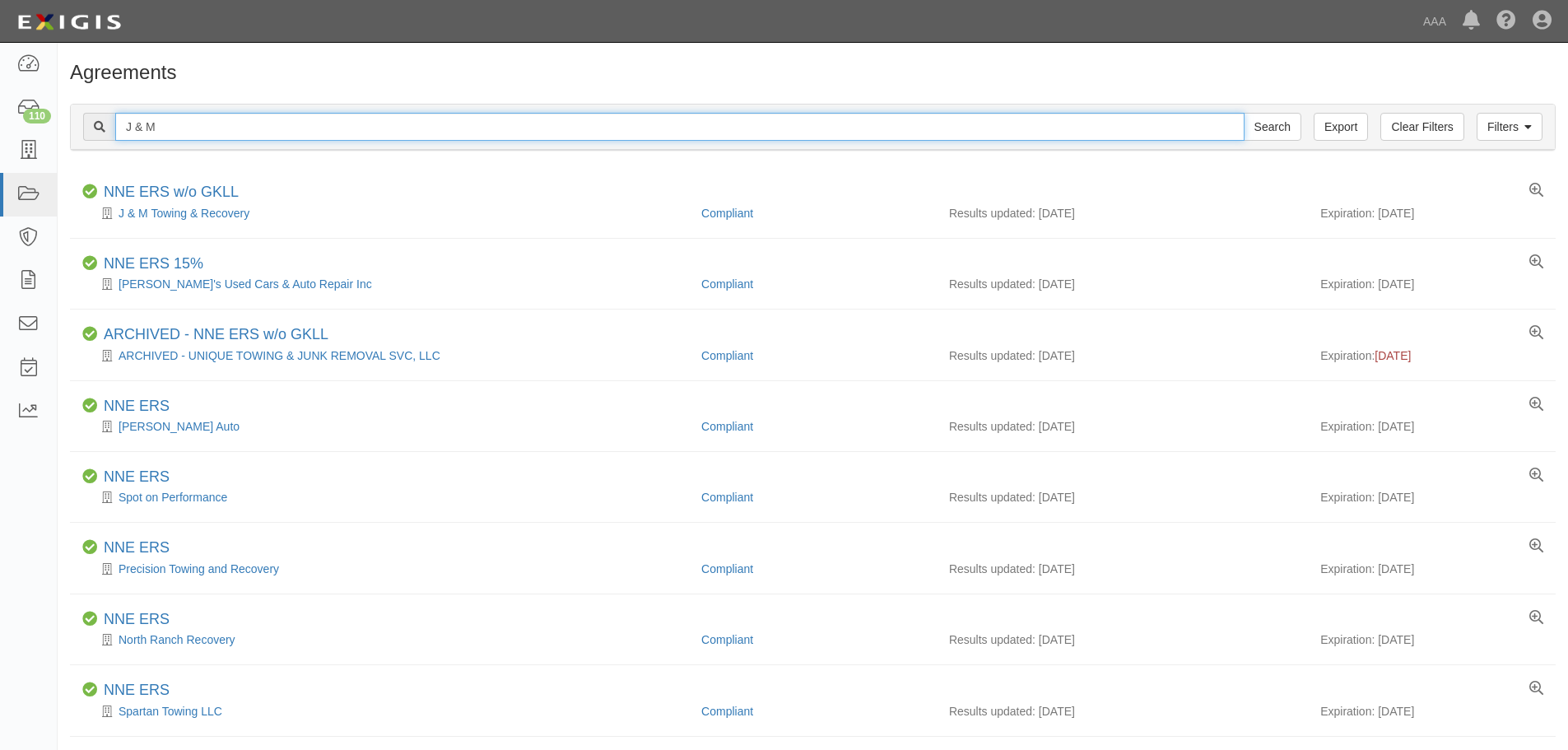
drag, startPoint x: 211, startPoint y: 128, endPoint x: 108, endPoint y: 132, distance: 103.1
click at [108, 132] on div "J & M Search" at bounding box center [693, 127] width 1218 height 28
type input "w"
type input "WENTWORTH"
click at [1243, 113] on input "Search" at bounding box center [1272, 127] width 57 height 28
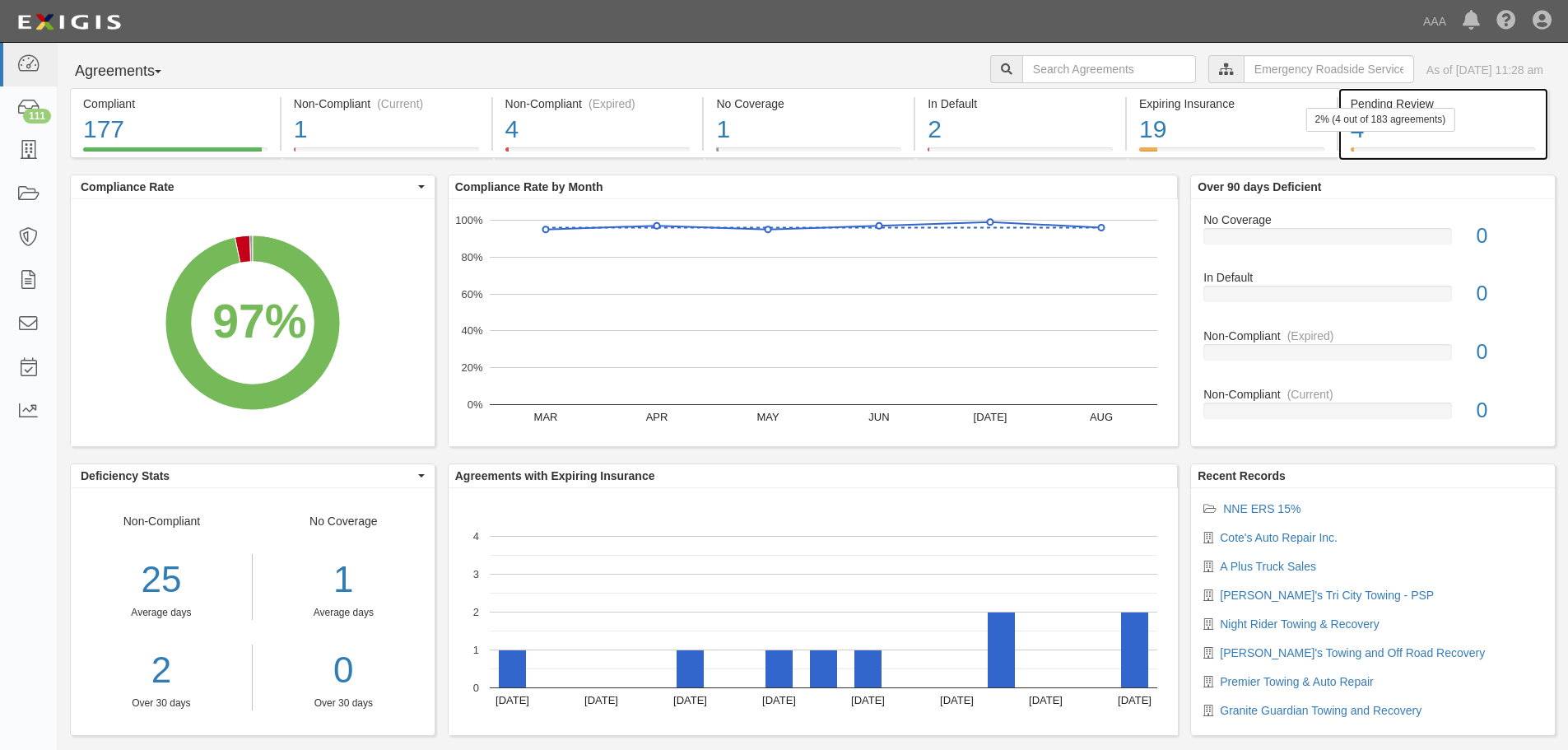
click at [1425, 131] on div "4" at bounding box center [1443, 130] width 184 height 36
